Goal: Task Accomplishment & Management: Manage account settings

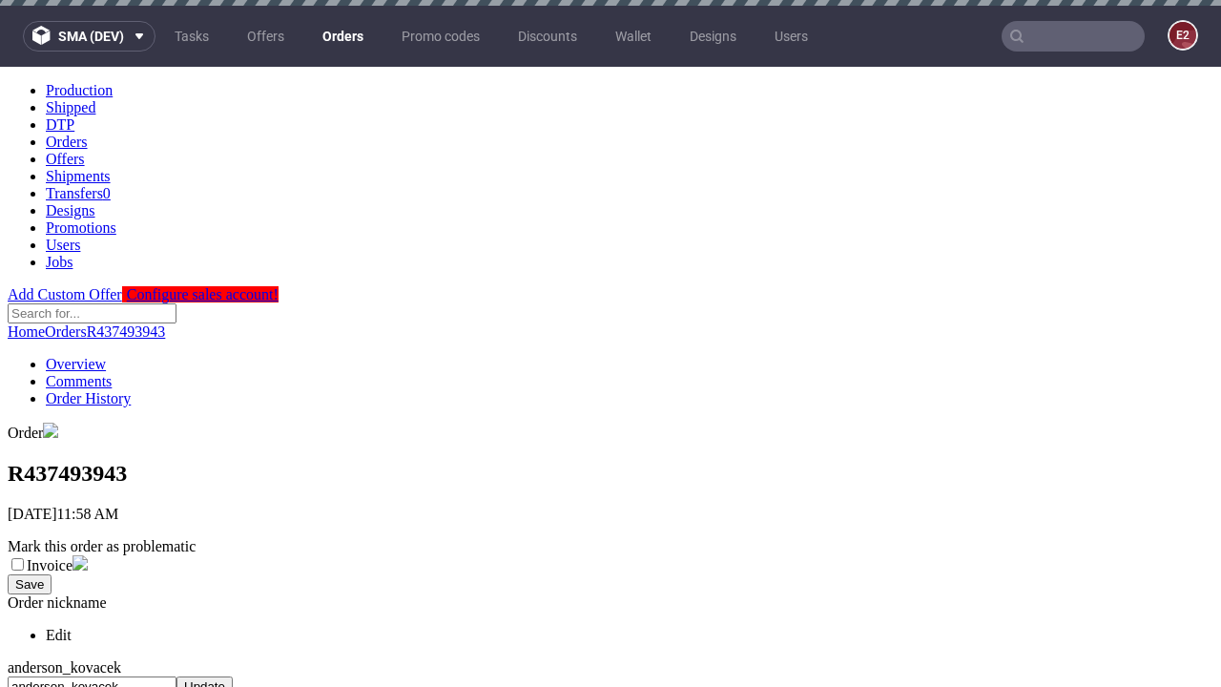
scroll to position [779, 0]
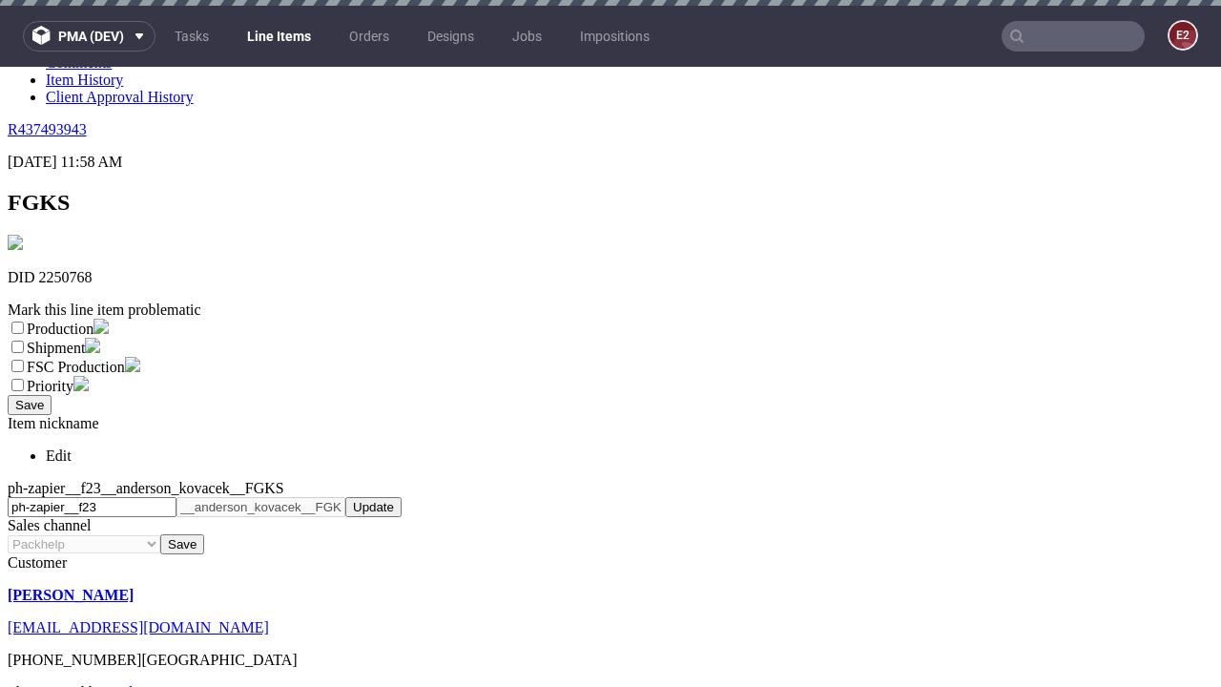
scroll to position [6, 0]
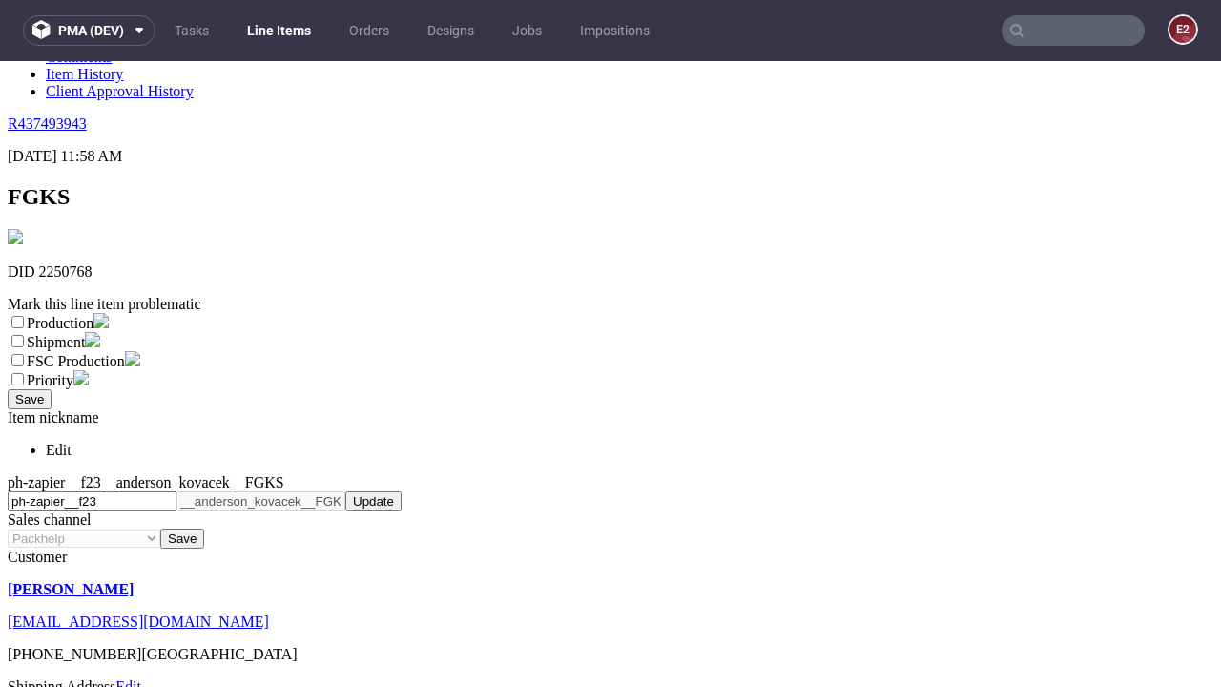
select select "dtp_ca_needed"
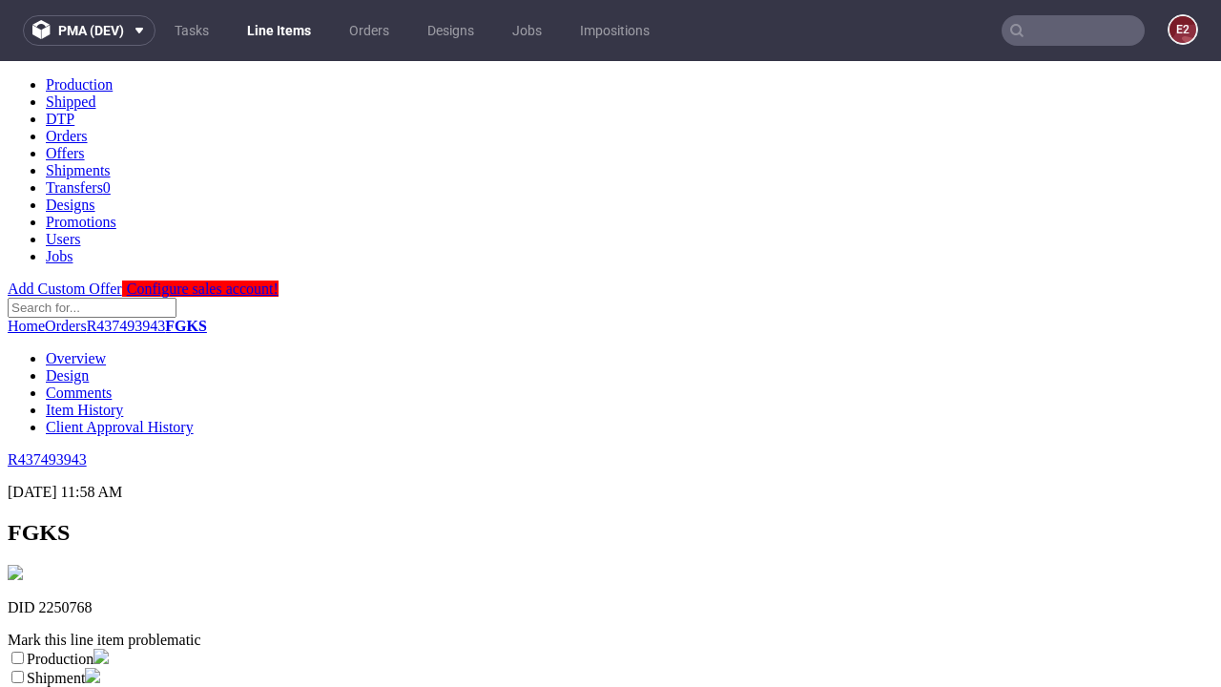
scroll to position [0, 0]
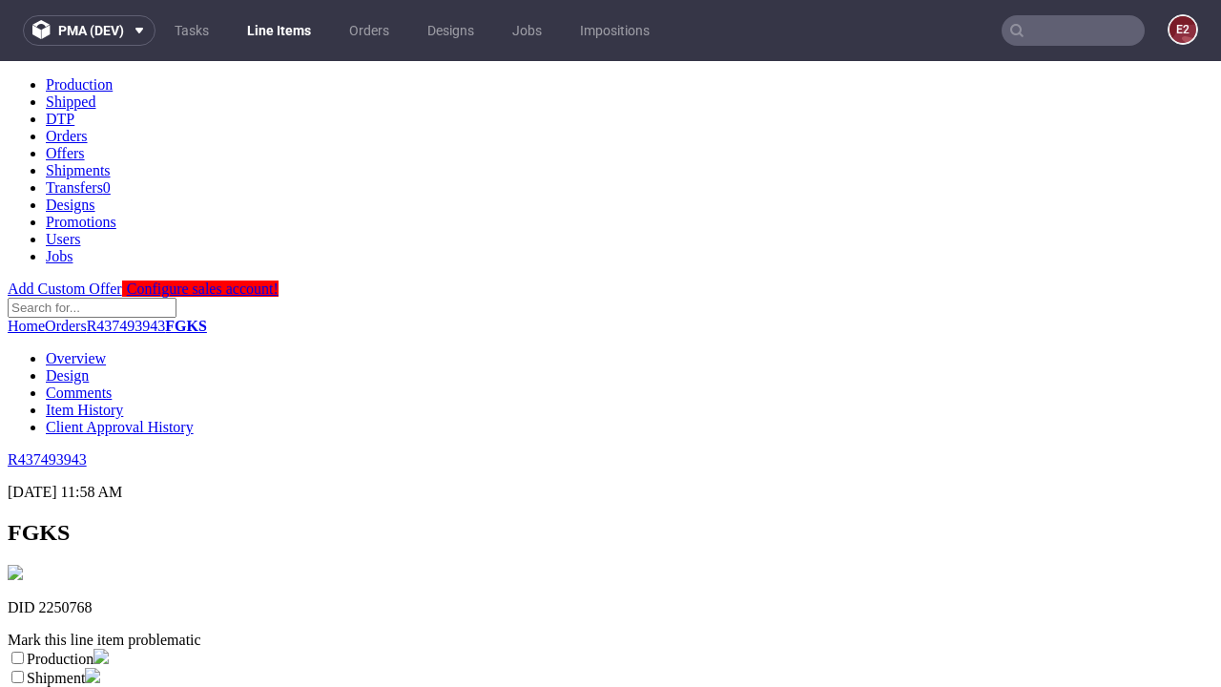
checkbox input "true"
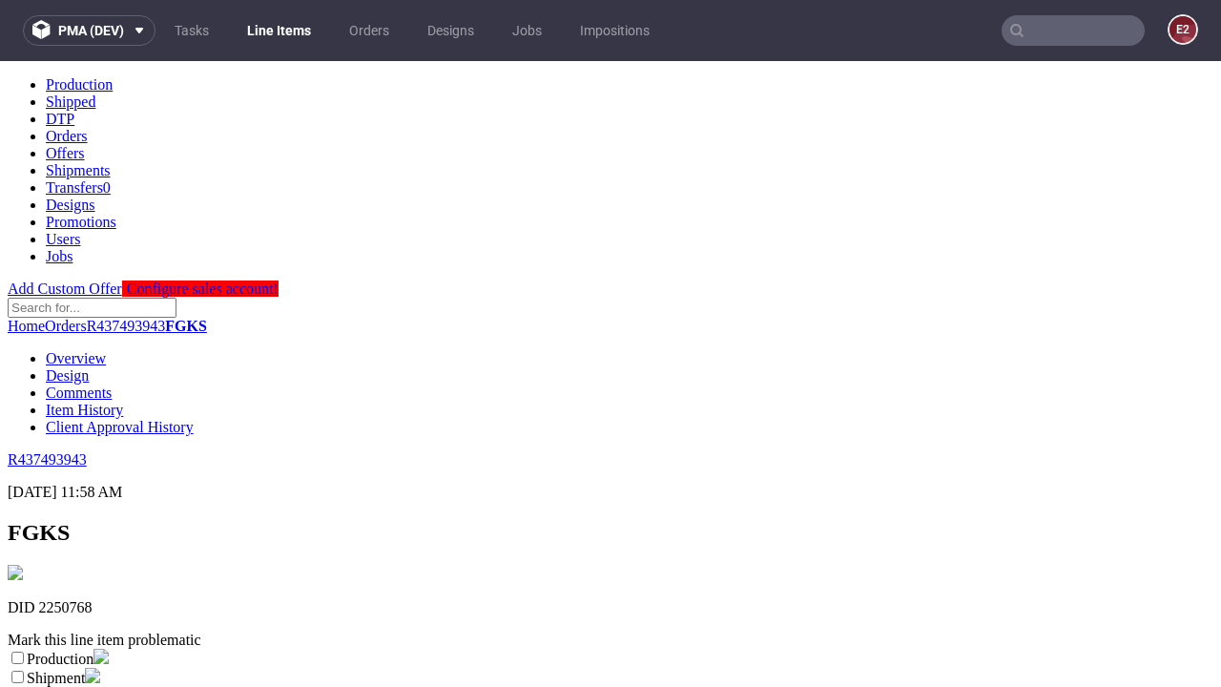
scroll to position [17, 0]
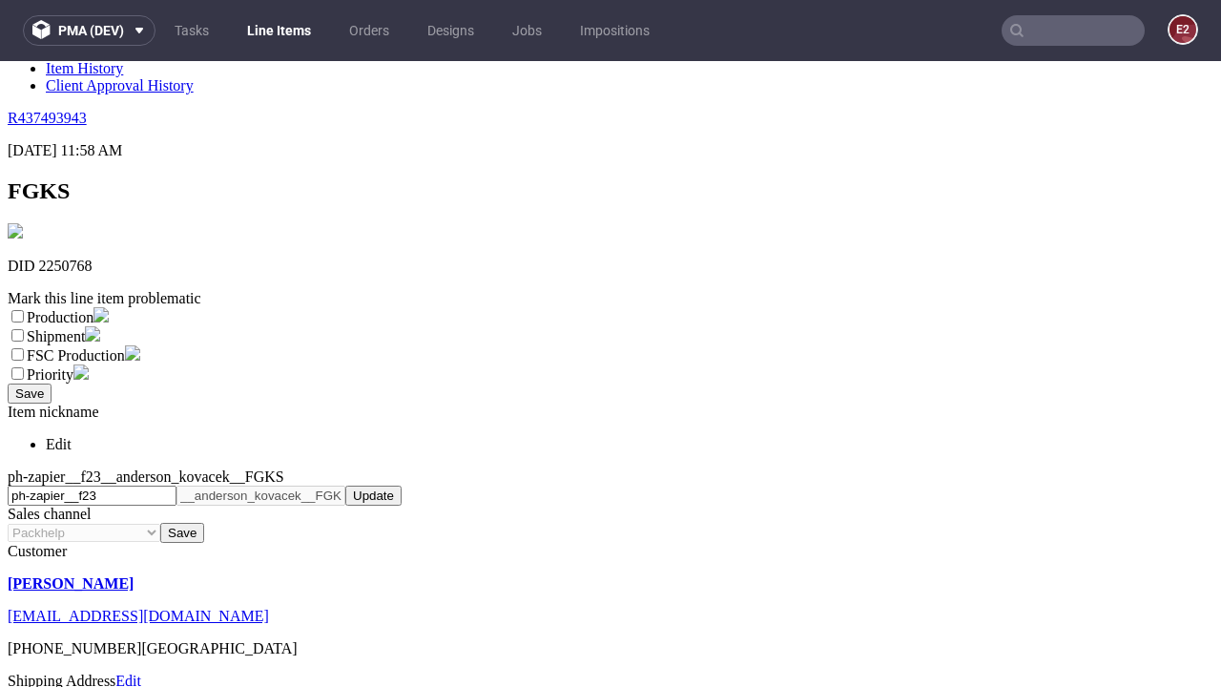
type textarea "test"
